Goal: Transaction & Acquisition: Purchase product/service

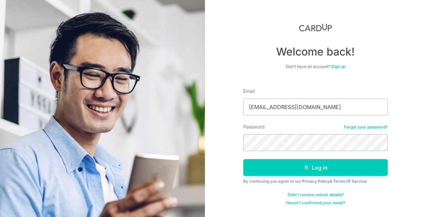
type input "[EMAIL_ADDRESS][DOMAIN_NAME]"
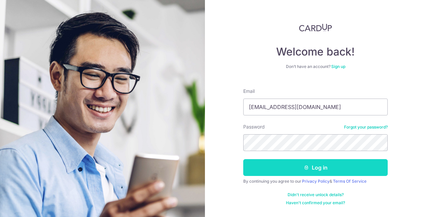
click at [280, 172] on button "Log in" at bounding box center [315, 167] width 144 height 17
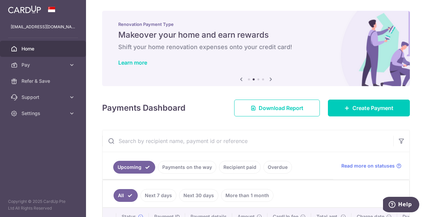
scroll to position [51, 0]
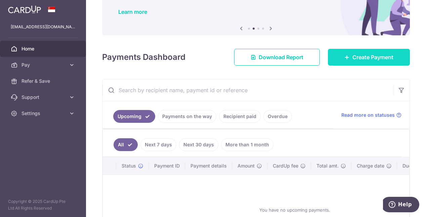
click at [351, 61] on link "Create Payment" at bounding box center [369, 57] width 82 height 17
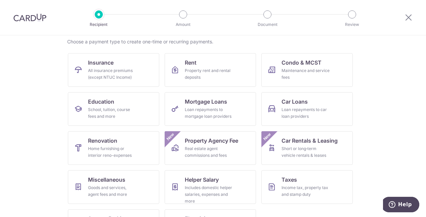
scroll to position [40, 0]
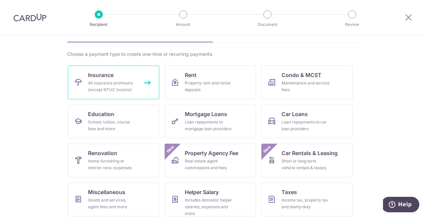
click at [115, 79] on link "Insurance All insurance premiums (except NTUC Income)" at bounding box center [113, 83] width 91 height 34
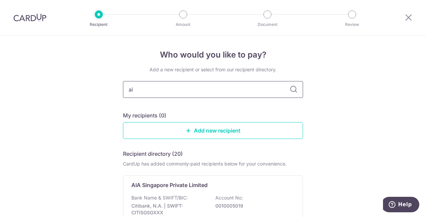
type input "aia"
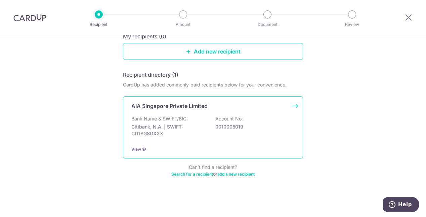
click at [266, 123] on div "Bank Name & SWIFT/BIC: Citibank, N.A. | SWIFT: CITISGSGXXX Account No: 00100050…" at bounding box center [212, 127] width 163 height 25
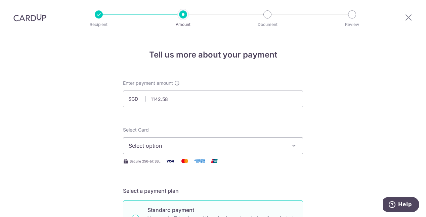
type input "1,142.58"
click at [197, 146] on span "Select option" at bounding box center [207, 145] width 157 height 8
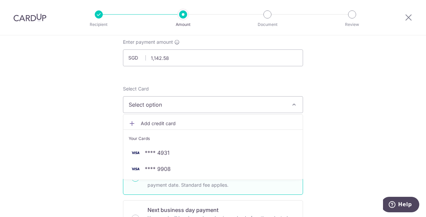
scroll to position [65, 0]
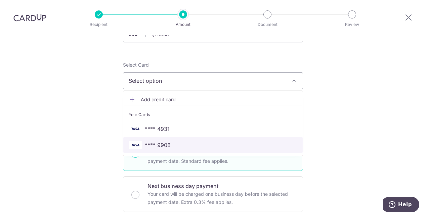
click at [164, 145] on span "**** 9908" at bounding box center [158, 145] width 26 height 8
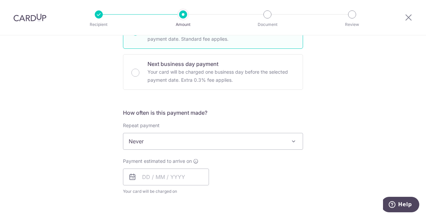
scroll to position [188, 0]
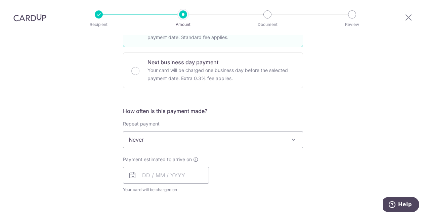
click at [287, 133] on span "Never" at bounding box center [212, 139] width 179 height 16
click at [342, 116] on div "Tell us more about your payment Enter payment amount SGD 1,142.58 1142.58 Selec…" at bounding box center [213, 151] width 426 height 608
click at [158, 175] on input "text" at bounding box center [166, 175] width 86 height 17
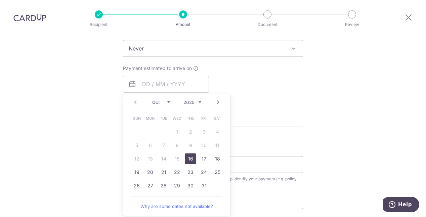
click at [189, 158] on link "16" at bounding box center [190, 158] width 11 height 11
type input "16/10/2025"
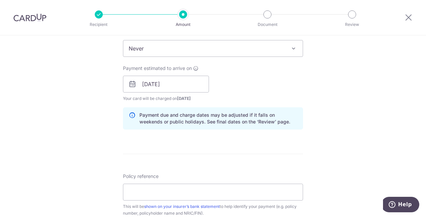
scroll to position [342, 0]
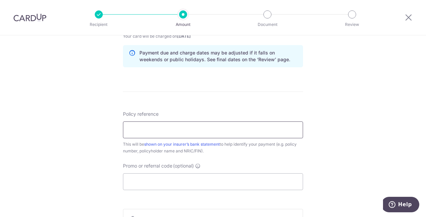
click at [245, 127] on input "Policy reference" at bounding box center [213, 129] width 180 height 17
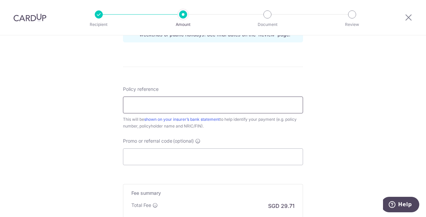
scroll to position [381, 0]
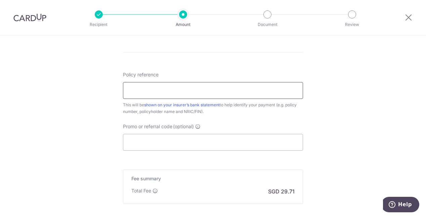
click at [183, 91] on input "Policy reference" at bounding box center [213, 90] width 180 height 17
type input "E241559640 KOH MEI LING PRISCILLA"
click at [168, 148] on input "Promo or referral code (optional)" at bounding box center [213, 142] width 180 height 17
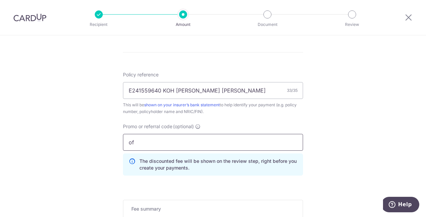
type input "o"
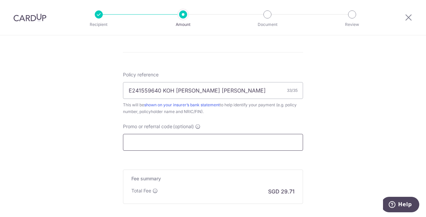
type input "o"
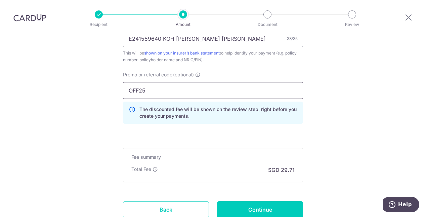
scroll to position [473, 0]
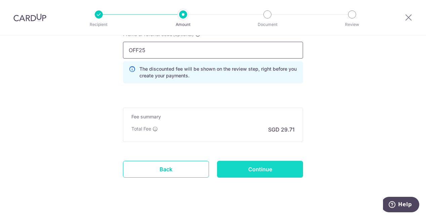
type input "OFF25"
click at [265, 165] on input "Continue" at bounding box center [260, 169] width 86 height 17
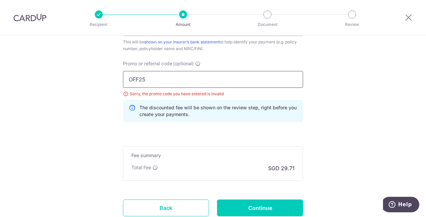
scroll to position [443, 0]
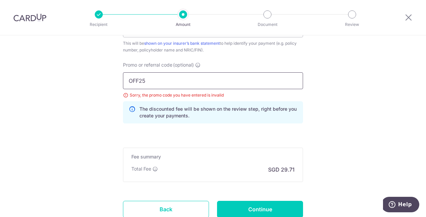
click at [155, 78] on input "OFF25" at bounding box center [213, 80] width 180 height 17
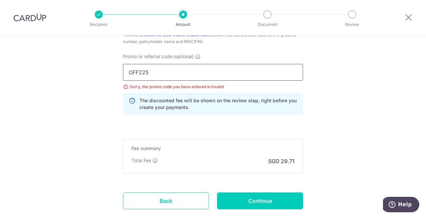
scroll to position [459, 0]
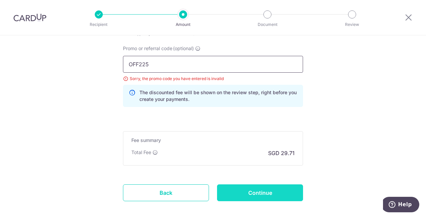
type input "OFF225"
click at [247, 197] on input "Continue" at bounding box center [260, 192] width 86 height 17
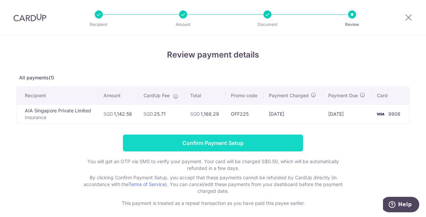
click at [232, 141] on input "Confirm Payment Setup" at bounding box center [213, 142] width 180 height 17
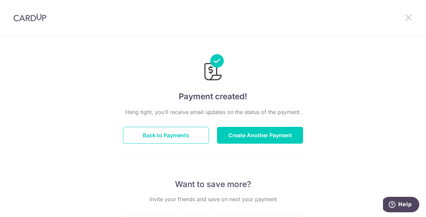
click at [409, 20] on icon at bounding box center [409, 17] width 8 height 8
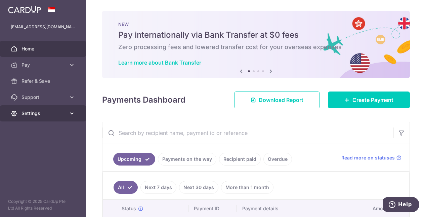
click at [38, 115] on span "Settings" at bounding box center [44, 113] width 44 height 7
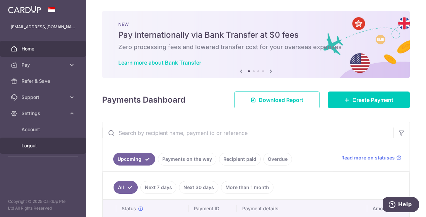
click at [35, 146] on span "Logout" at bounding box center [44, 145] width 44 height 7
